Goal: Information Seeking & Learning: Learn about a topic

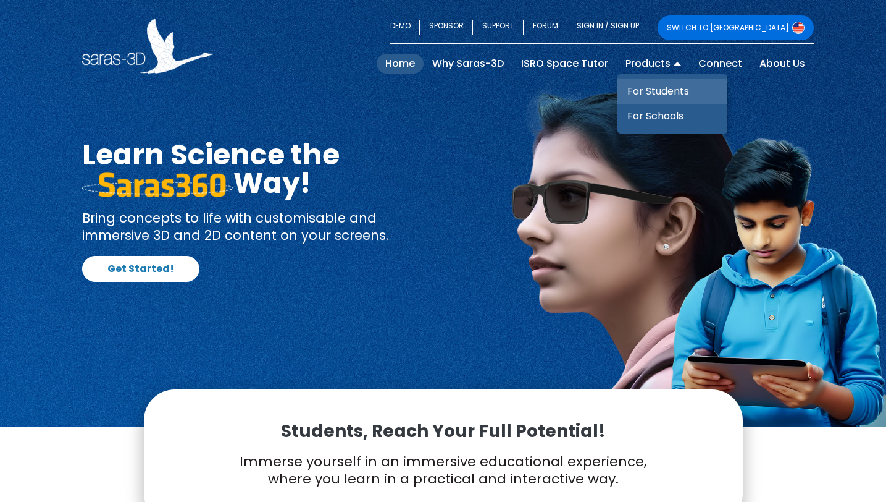
click at [645, 85] on link "For Students" at bounding box center [673, 91] width 110 height 25
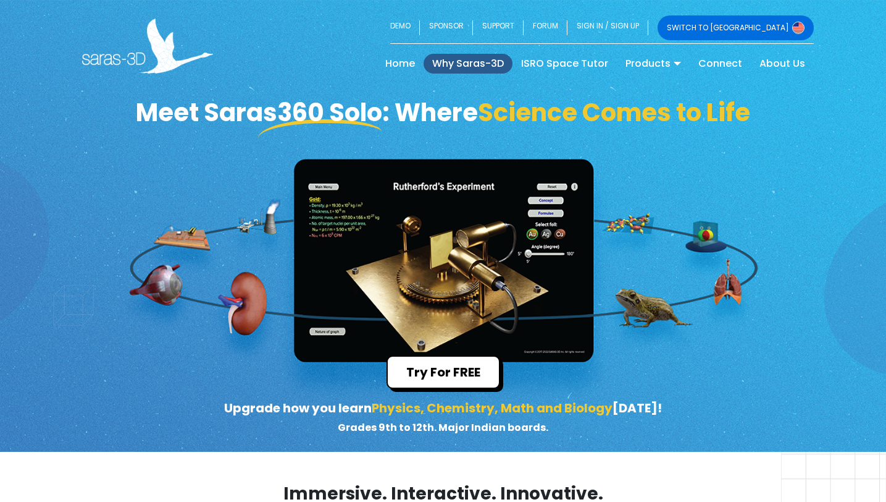
click at [468, 57] on link "Why Saras-3D" at bounding box center [468, 64] width 89 height 20
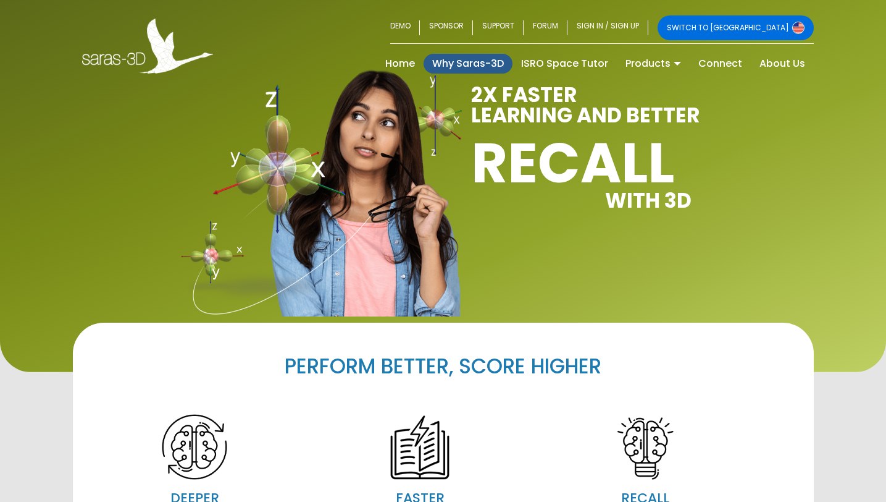
scroll to position [23, 0]
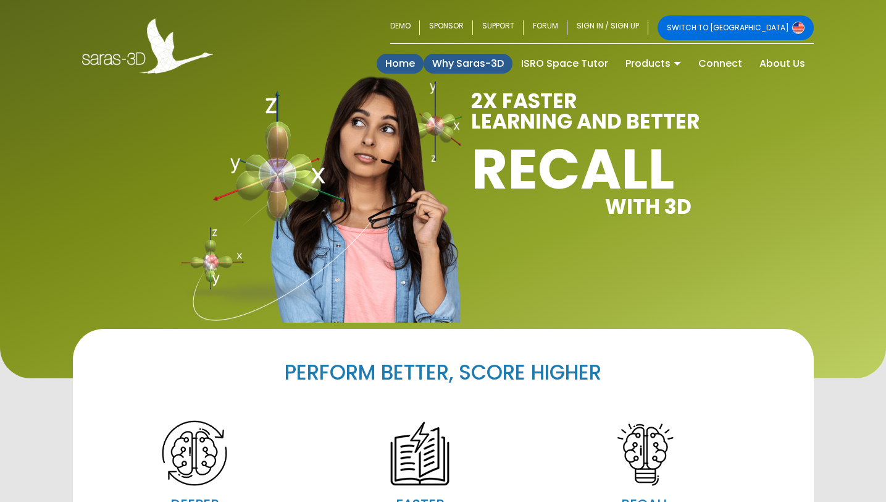
click at [408, 66] on link "Home (current)" at bounding box center [400, 64] width 47 height 20
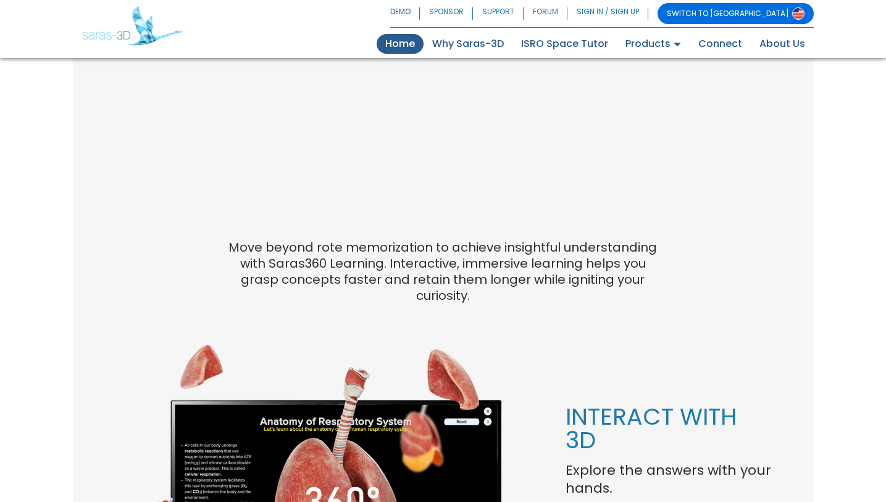
scroll to position [704, 0]
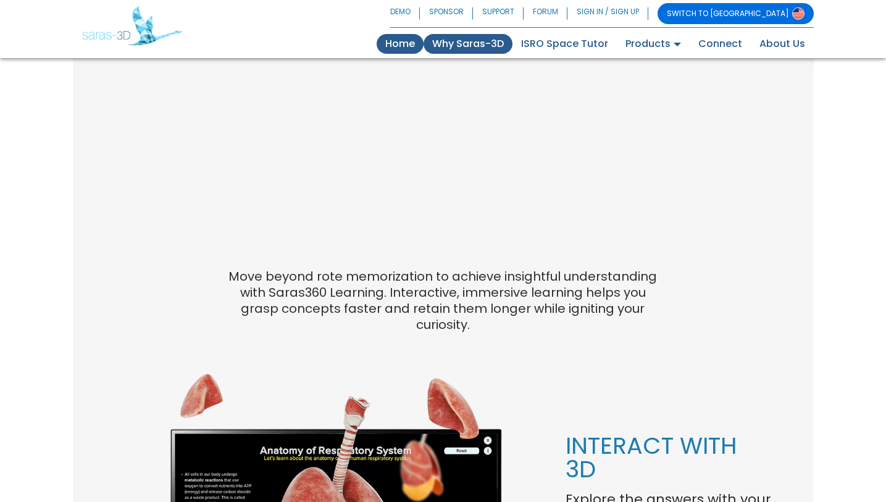
click at [479, 41] on link "Why Saras-3D" at bounding box center [468, 44] width 89 height 20
